Goal: Obtain resource: Obtain resource

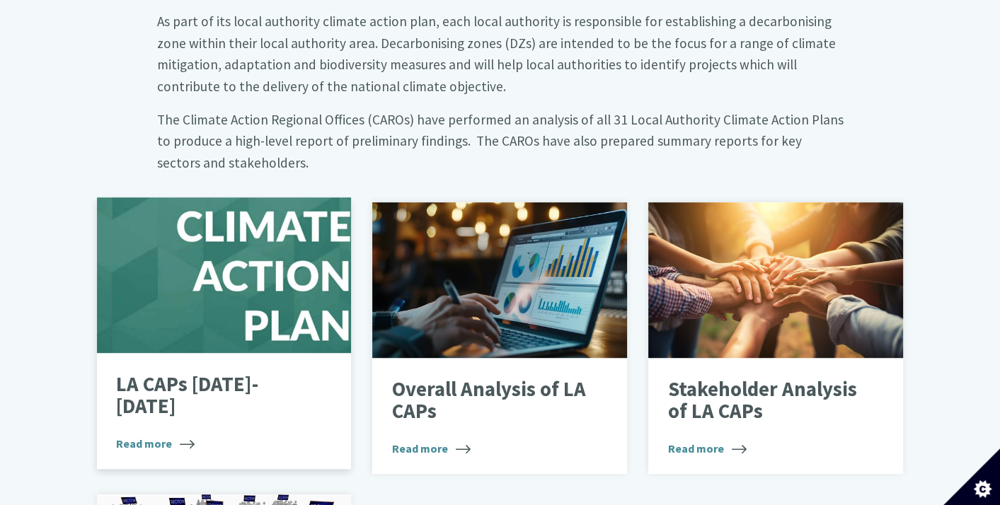
scroll to position [920, 0]
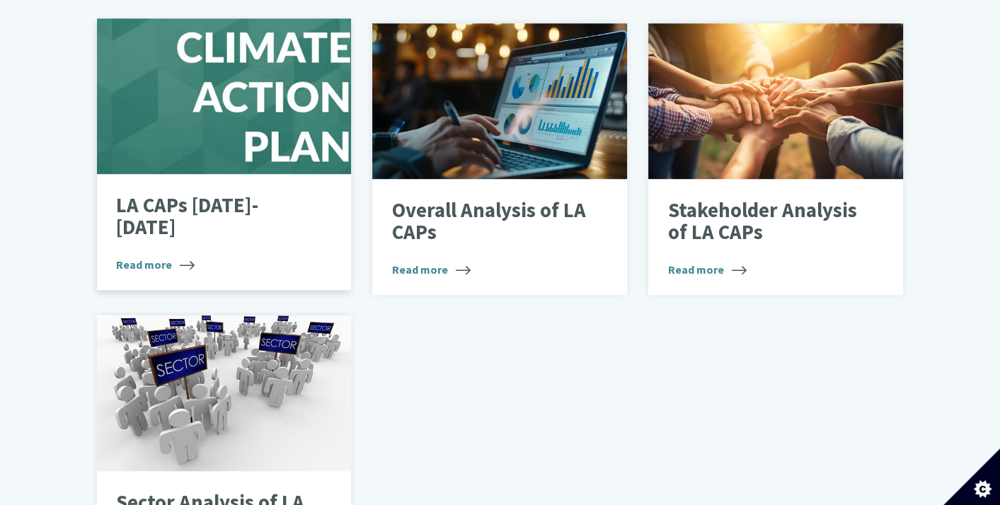
click at [204, 195] on p "LA CAPs 2024-2029" at bounding box center [213, 217] width 195 height 45
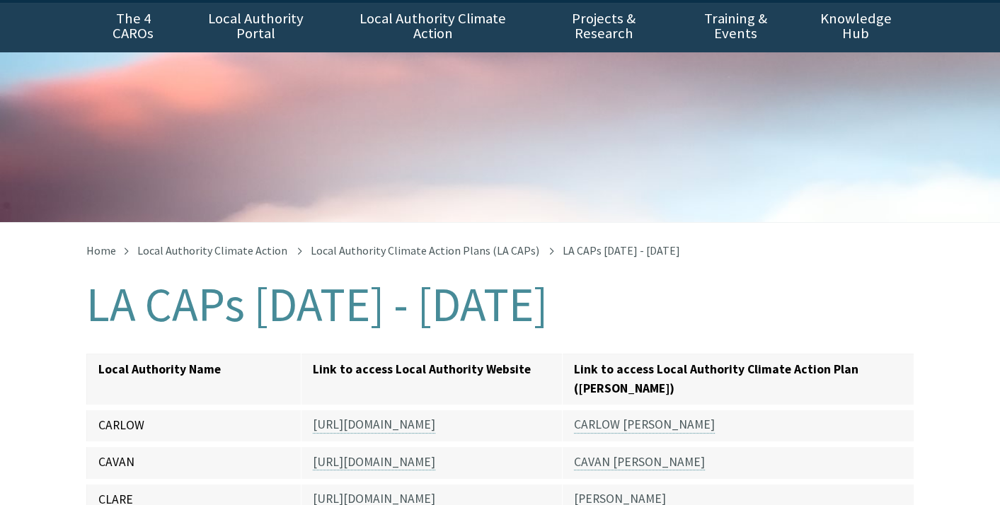
scroll to position [142, 0]
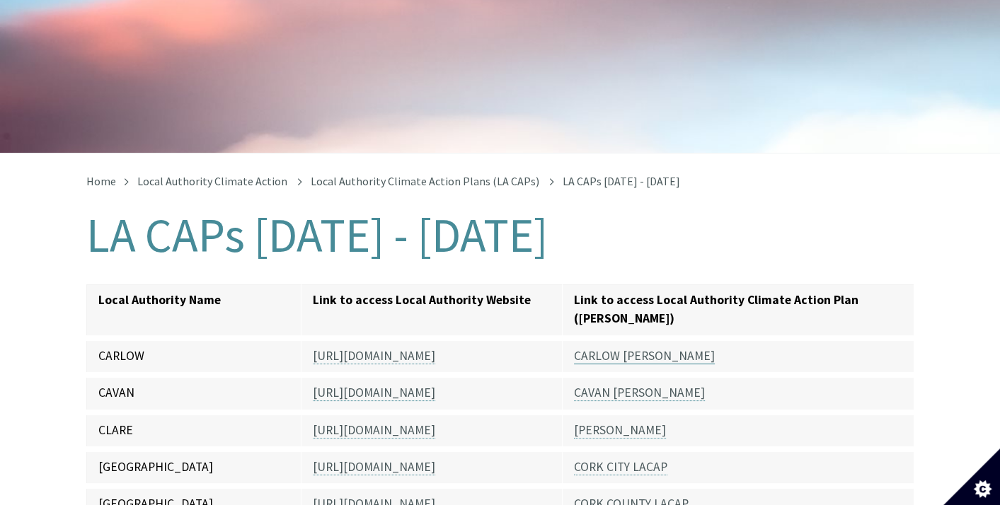
click at [613, 348] on link "CARLOW [PERSON_NAME]" at bounding box center [644, 356] width 141 height 16
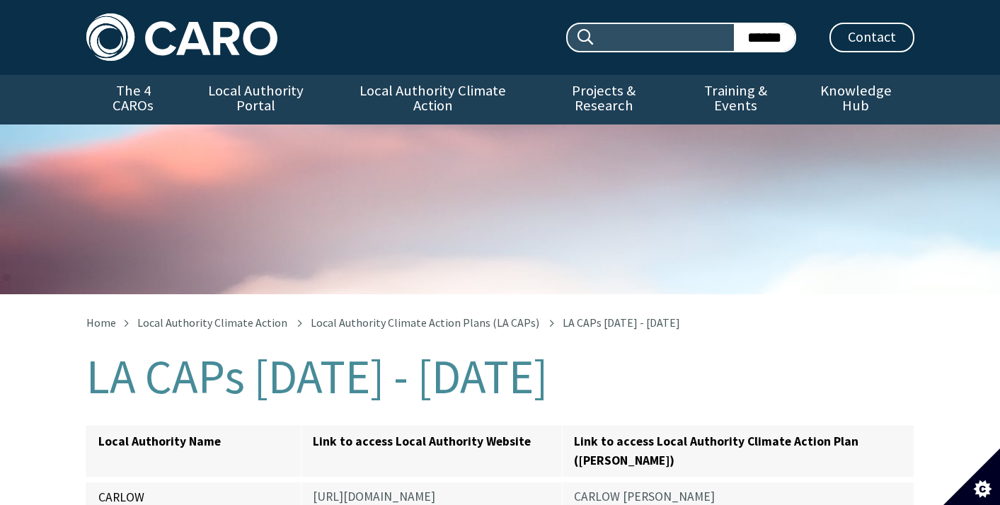
scroll to position [142, 0]
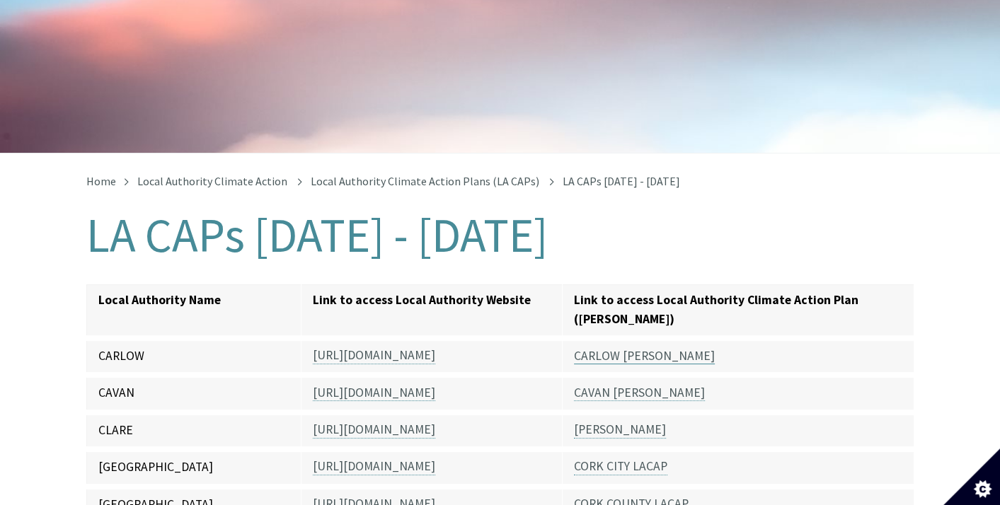
click at [624, 348] on link "CARLOW [PERSON_NAME]" at bounding box center [644, 356] width 141 height 16
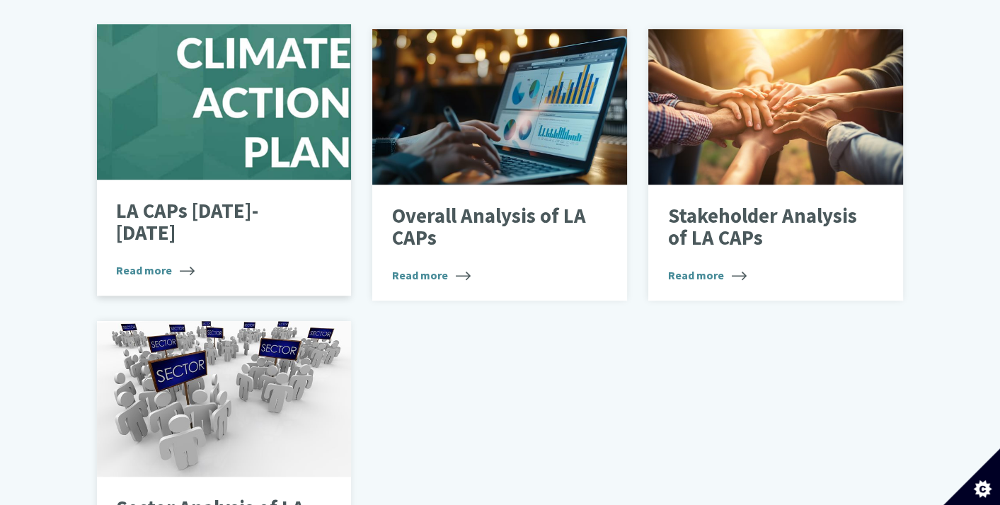
scroll to position [920, 0]
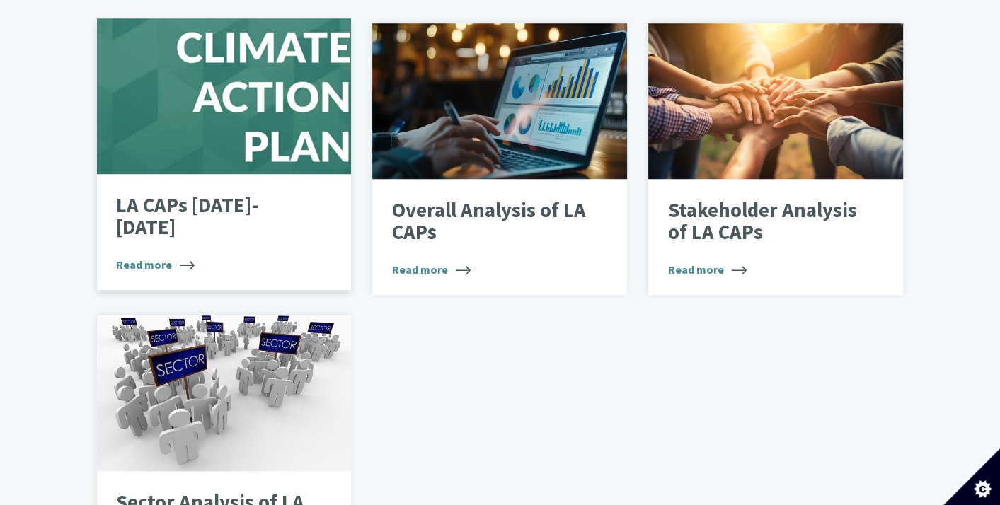
click at [217, 195] on p "LA CAPs 2024-2029" at bounding box center [213, 217] width 195 height 45
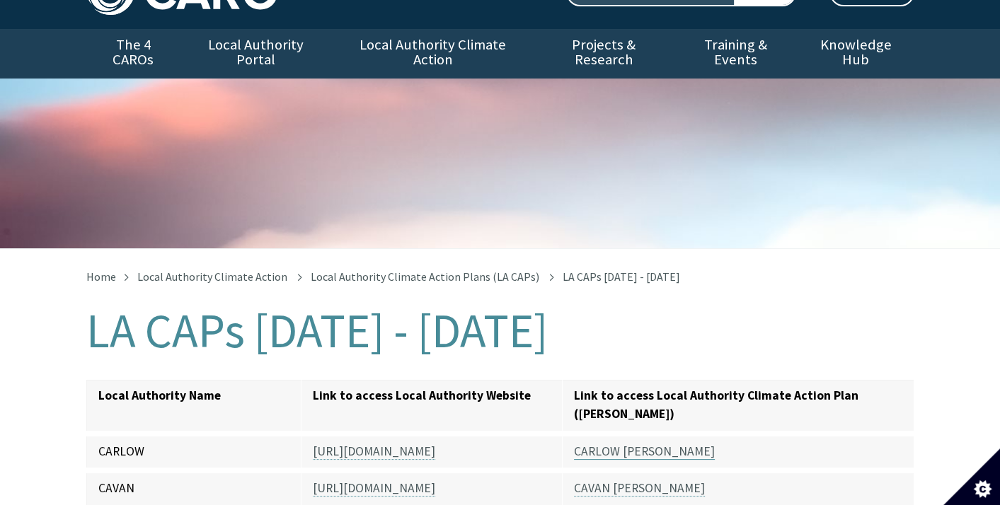
scroll to position [71, 0]
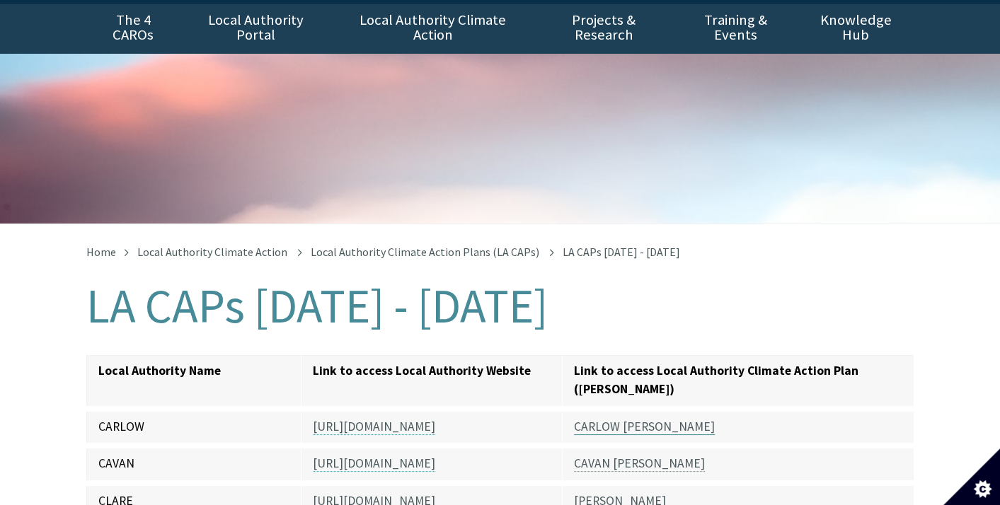
click at [618, 419] on link "CARLOW [PERSON_NAME]" at bounding box center [644, 427] width 141 height 16
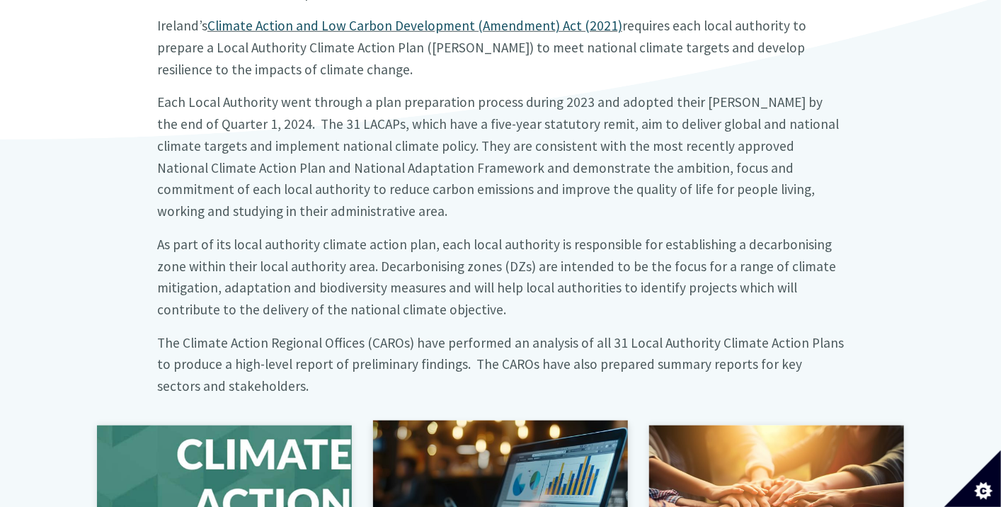
scroll to position [708, 0]
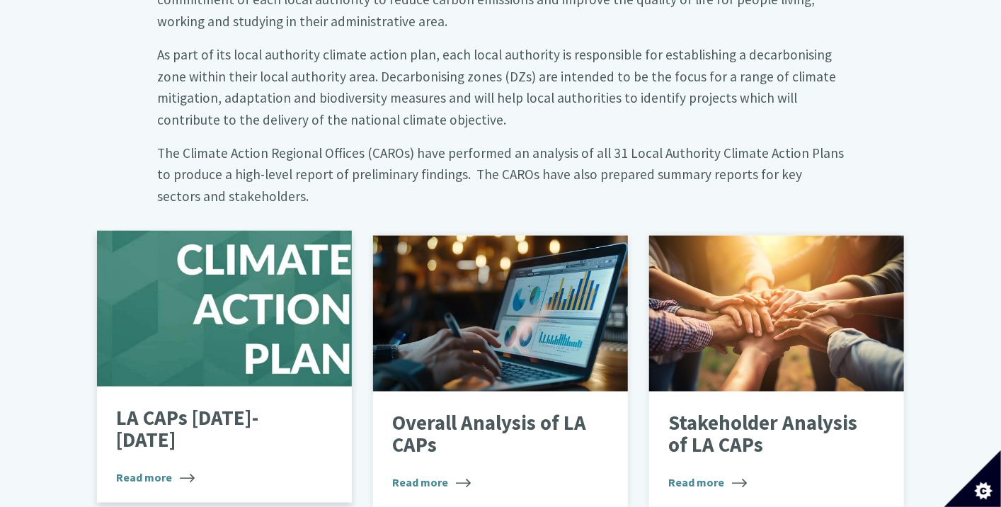
click at [215, 299] on div at bounding box center [224, 309] width 255 height 156
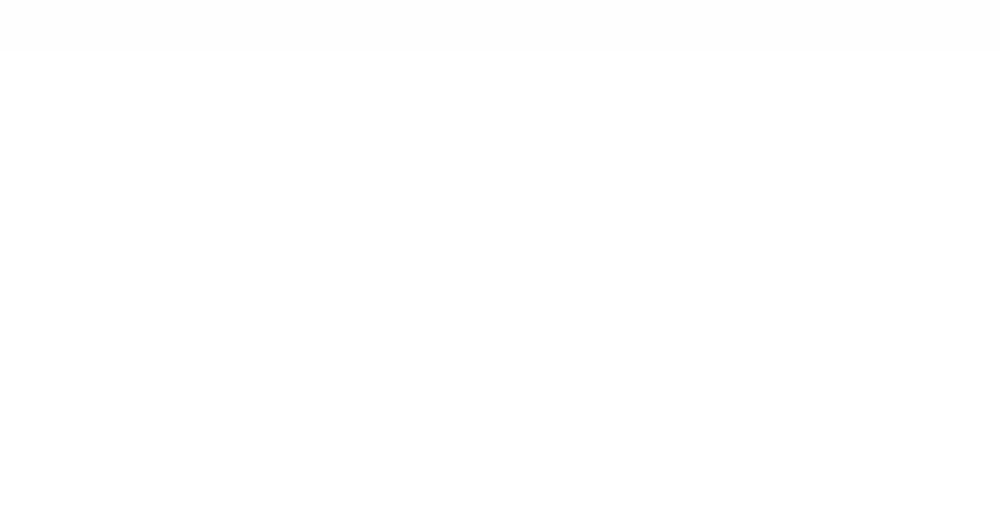
scroll to position [263, 0]
type input "******"
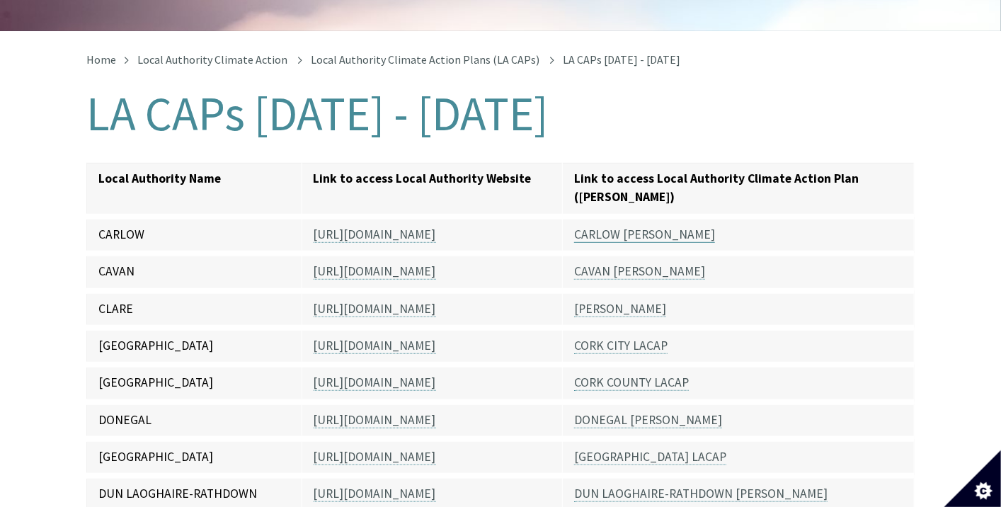
click at [597, 226] on link "CARLOW [PERSON_NAME]" at bounding box center [644, 234] width 141 height 16
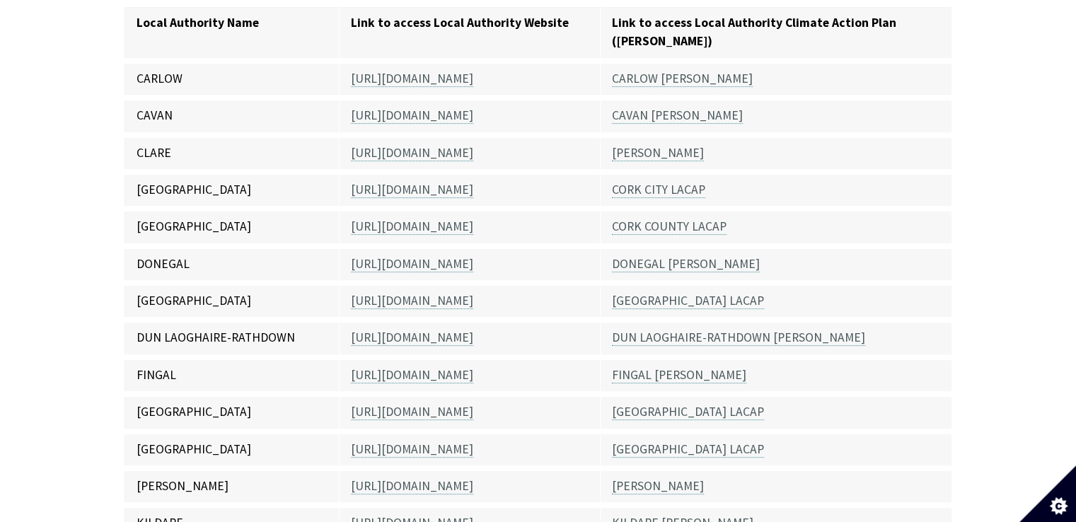
scroll to position [334, 0]
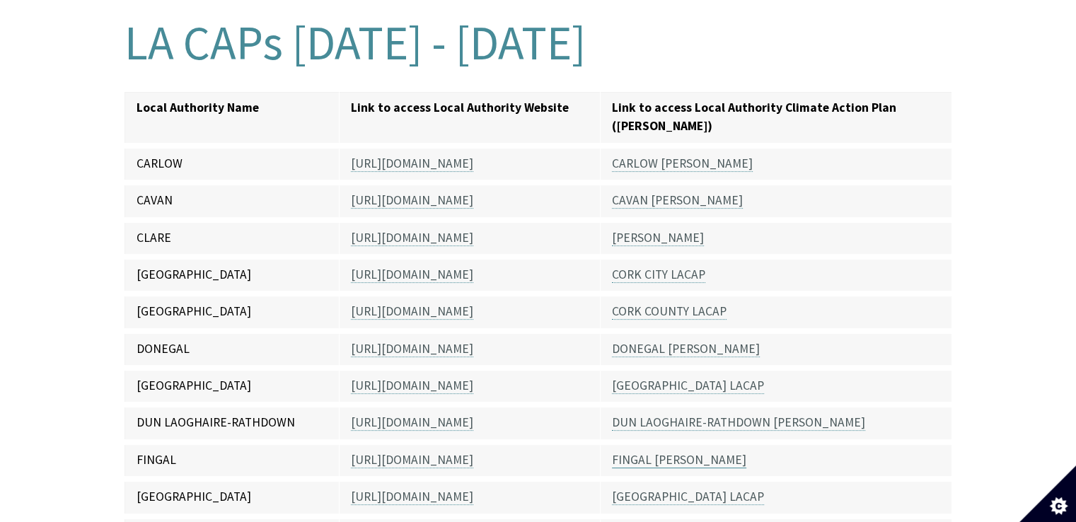
click at [644, 452] on link "FINGAL [PERSON_NAME]" at bounding box center [679, 460] width 134 height 16
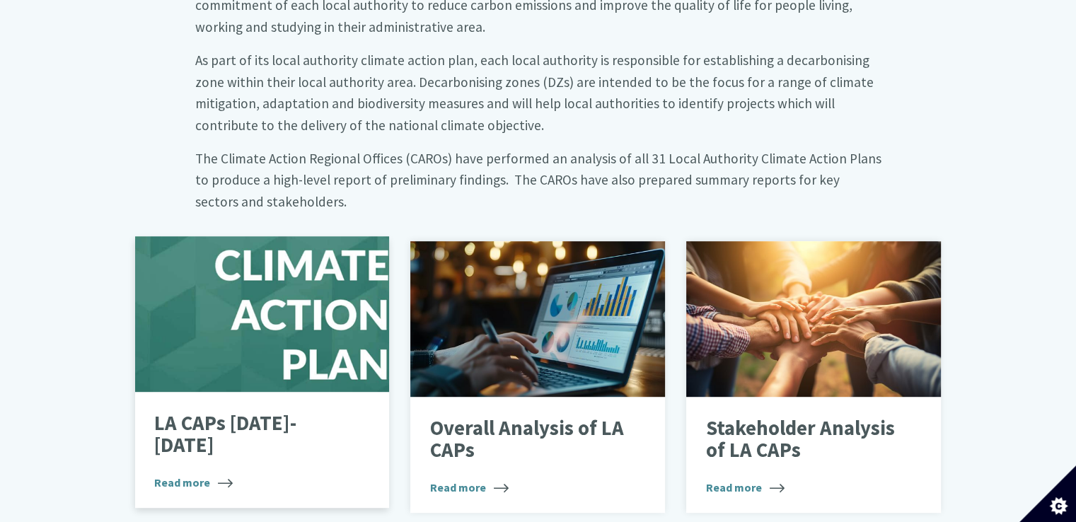
scroll to position [708, 0]
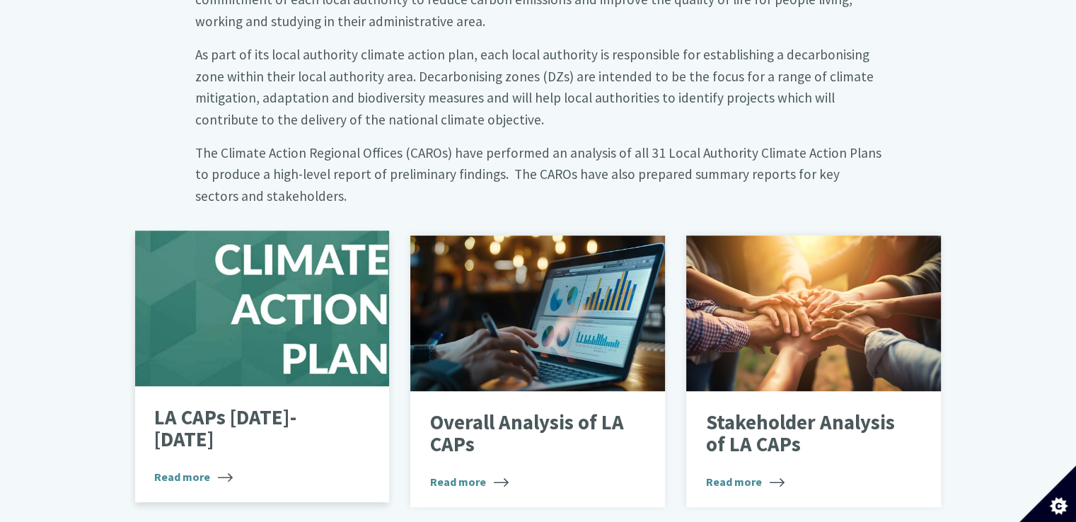
click at [277, 292] on div at bounding box center [262, 309] width 255 height 156
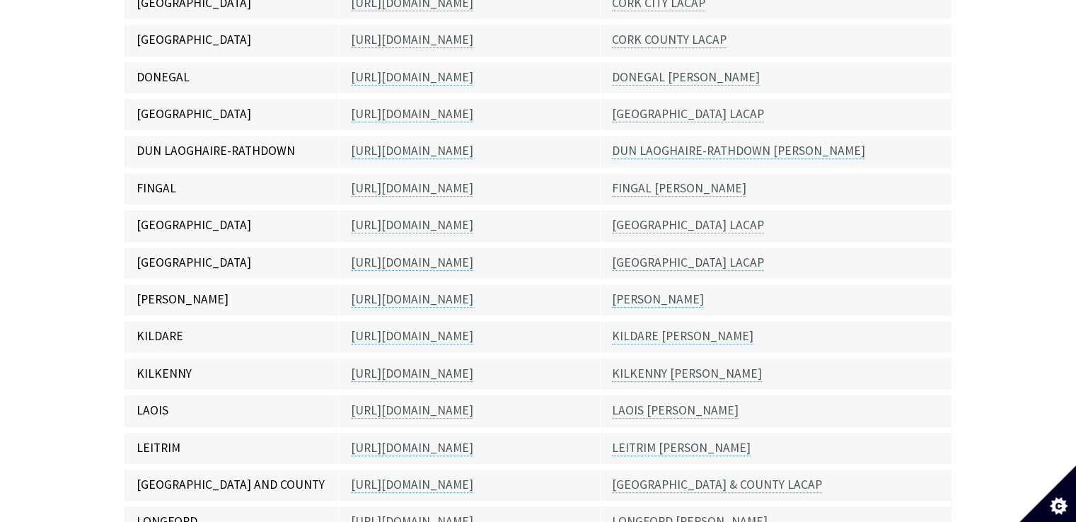
scroll to position [708, 0]
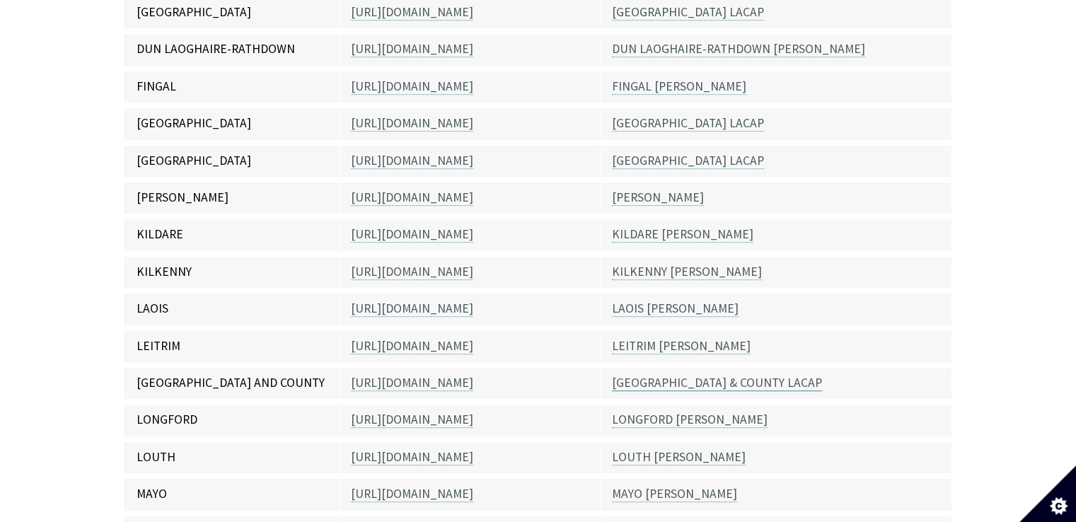
click at [635, 375] on link "[GEOGRAPHIC_DATA] & COUNTY LACAP" at bounding box center [717, 383] width 210 height 16
